Goal: Task Accomplishment & Management: Complete application form

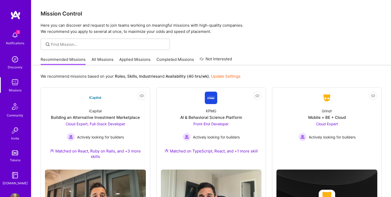
click at [14, 37] on img at bounding box center [15, 35] width 10 height 10
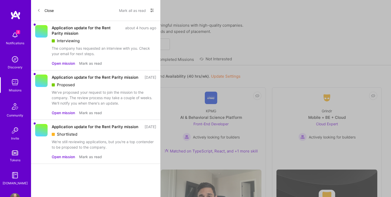
click at [64, 63] on button "Open mission" at bounding box center [63, 63] width 23 height 5
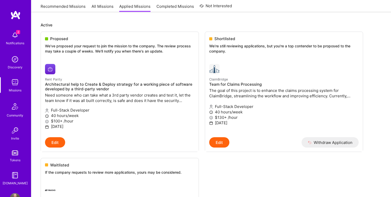
scroll to position [54, 0]
click at [149, 86] on h4 "Architectural help to Create & Deploy strategy for a working piece of software …" at bounding box center [119, 85] width 149 height 9
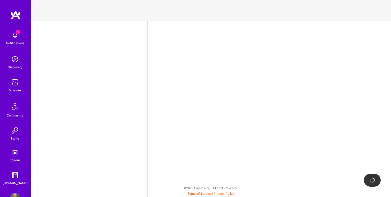
select select "US"
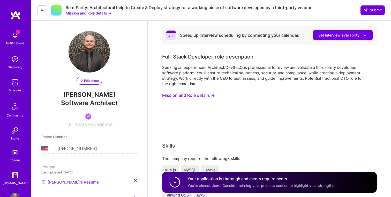
click at [57, 181] on link "[PERSON_NAME]'s Resume" at bounding box center [69, 182] width 57 height 6
click at [18, 35] on img at bounding box center [15, 35] width 10 height 10
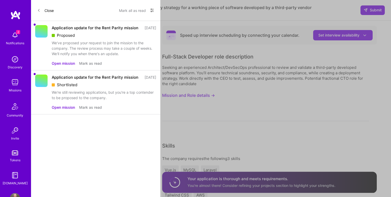
click at [133, 11] on button "Mark all as read" at bounding box center [132, 10] width 27 height 8
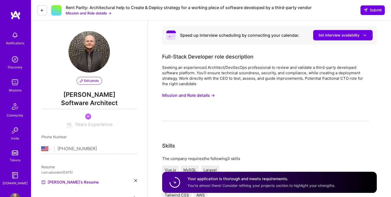
click at [14, 64] on img at bounding box center [15, 59] width 10 height 10
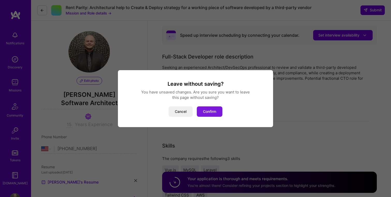
click at [211, 111] on button "Confirm" at bounding box center [210, 111] width 26 height 10
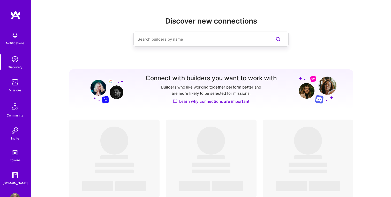
click at [15, 81] on img at bounding box center [15, 82] width 10 height 10
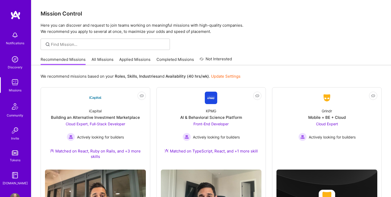
click at [137, 59] on link "Applied Missions" at bounding box center [134, 61] width 31 height 9
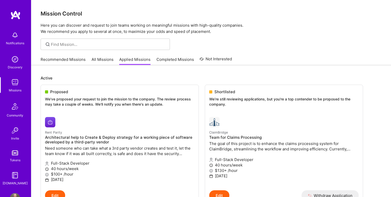
click at [63, 61] on link "Recommended Missions" at bounding box center [63, 61] width 45 height 9
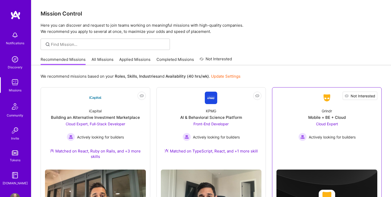
click at [374, 96] on span "Not Interested" at bounding box center [363, 95] width 25 height 5
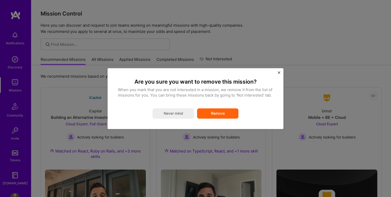
click at [223, 113] on button "Remove" at bounding box center [217, 113] width 41 height 10
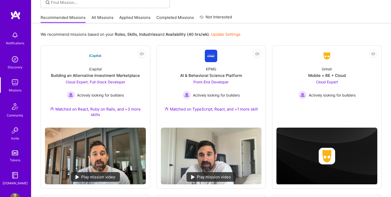
scroll to position [42, 0]
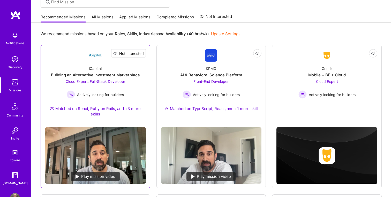
click at [143, 53] on span "Not Interested" at bounding box center [131, 53] width 25 height 5
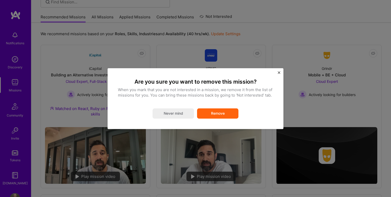
click at [223, 116] on button "Remove" at bounding box center [217, 113] width 41 height 10
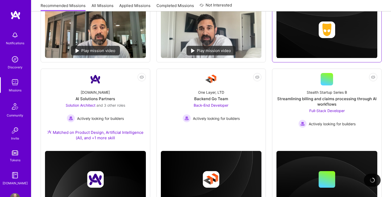
scroll to position [206, 0]
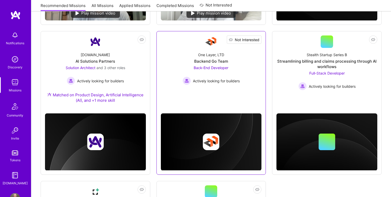
click at [257, 39] on span "Not Interested" at bounding box center [247, 39] width 25 height 5
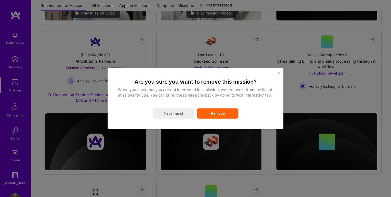
click at [220, 110] on button "Remove" at bounding box center [217, 113] width 41 height 10
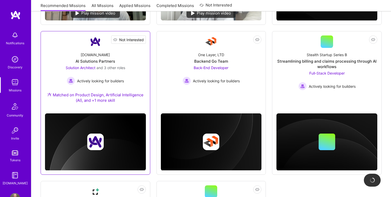
click at [142, 40] on span "Not Interested" at bounding box center [131, 39] width 25 height 5
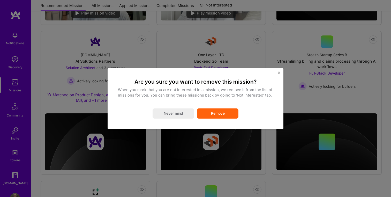
click at [220, 111] on button "Remove" at bounding box center [217, 113] width 41 height 10
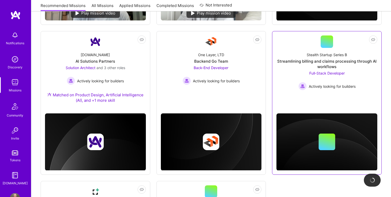
click at [351, 81] on div "Full-Stack Developer Actively looking for builders" at bounding box center [326, 80] width 57 height 20
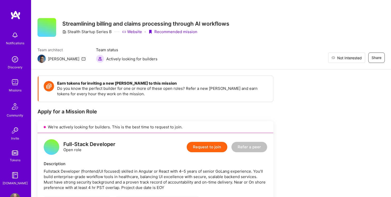
click at [358, 57] on span "Not Interested" at bounding box center [349, 57] width 25 height 5
click at [354, 57] on span "Not Interested" at bounding box center [349, 57] width 25 height 5
click at [13, 88] on div "Missions" at bounding box center [15, 89] width 13 height 5
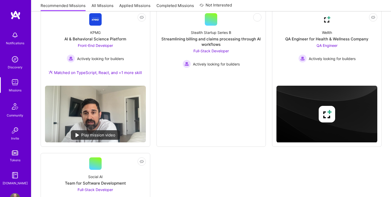
scroll to position [41, 0]
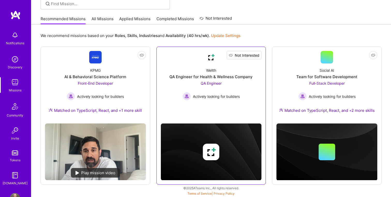
click at [255, 54] on span "Not Interested" at bounding box center [247, 54] width 25 height 5
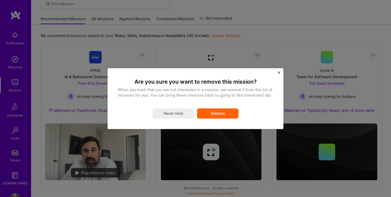
click at [215, 109] on button "Remove" at bounding box center [217, 113] width 41 height 10
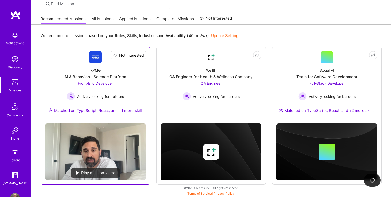
click at [143, 57] on span "Not Interested" at bounding box center [131, 54] width 25 height 5
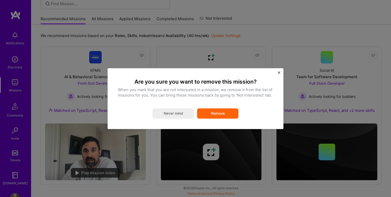
click at [223, 115] on button "Remove" at bounding box center [217, 113] width 41 height 10
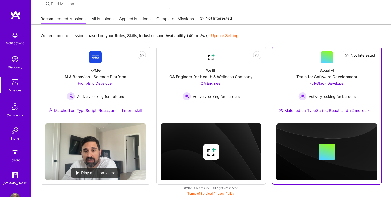
click at [374, 52] on span "Not Interested" at bounding box center [363, 54] width 25 height 5
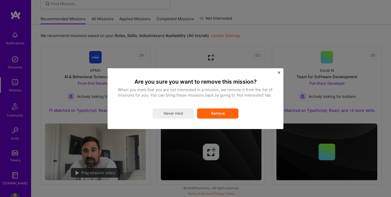
click at [222, 114] on button "Remove" at bounding box center [217, 113] width 41 height 10
